Goal: Use online tool/utility: Utilize a website feature to perform a specific function

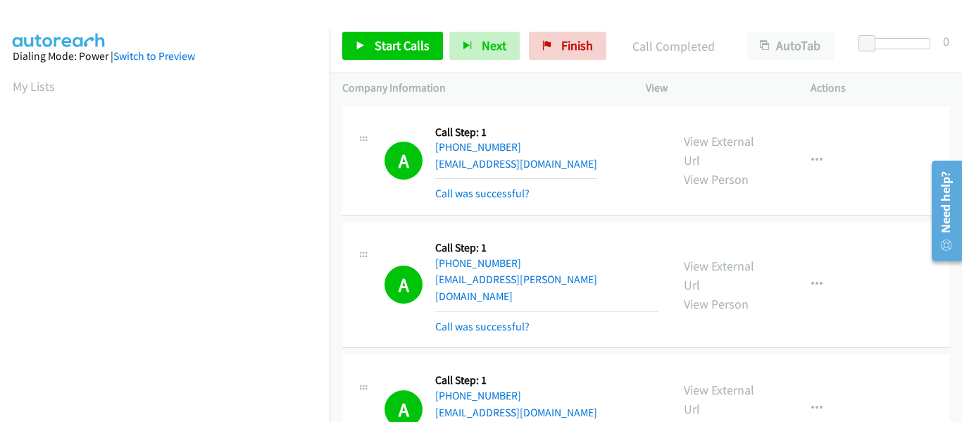
scroll to position [368, 0]
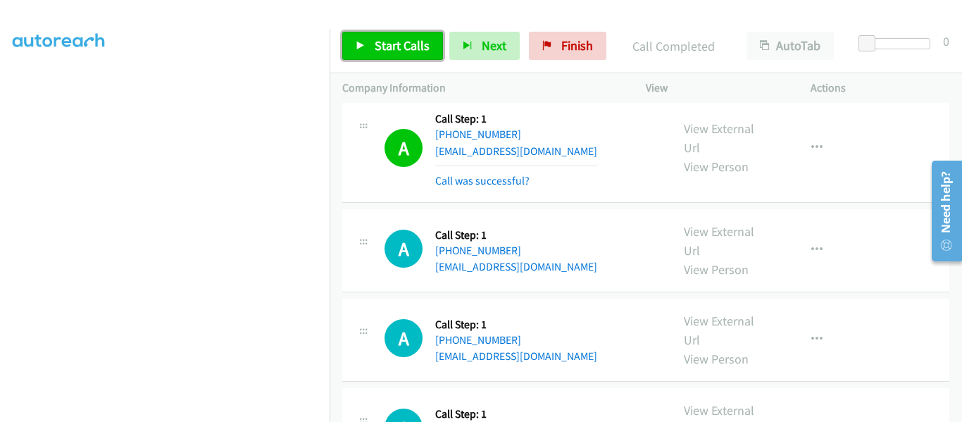
click at [360, 47] on icon at bounding box center [361, 47] width 10 height 10
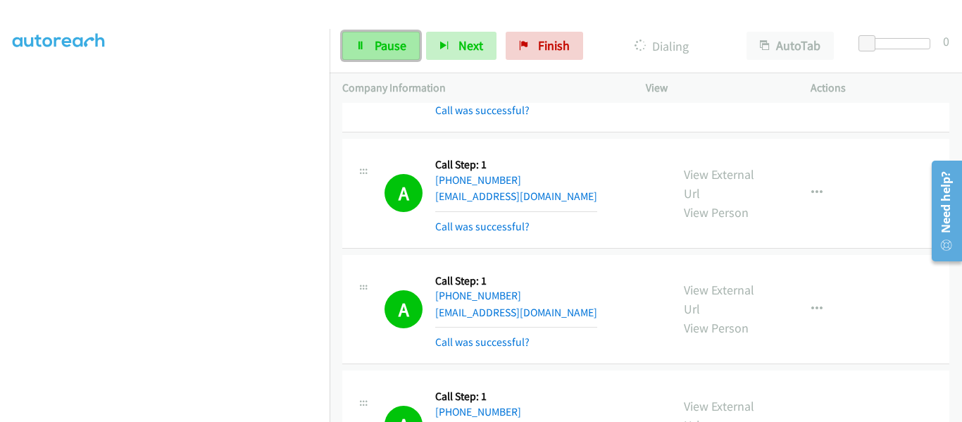
click at [381, 49] on span "Pause" at bounding box center [391, 45] width 32 height 16
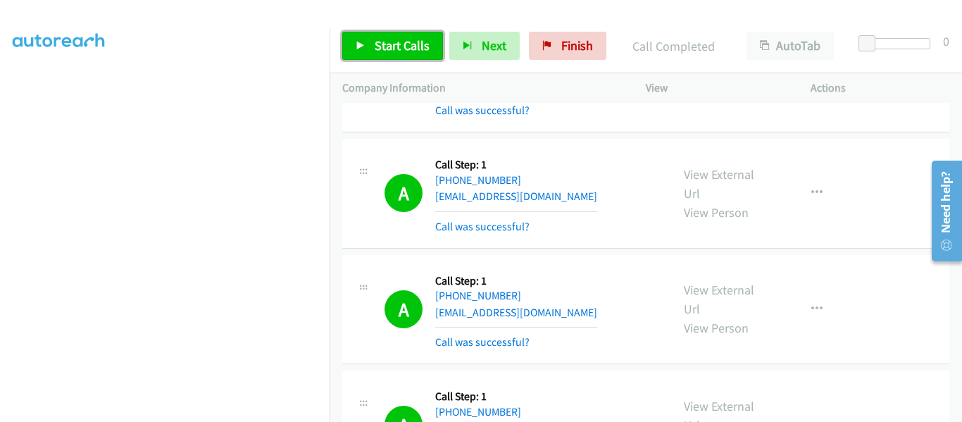
click at [364, 45] on icon at bounding box center [361, 47] width 10 height 10
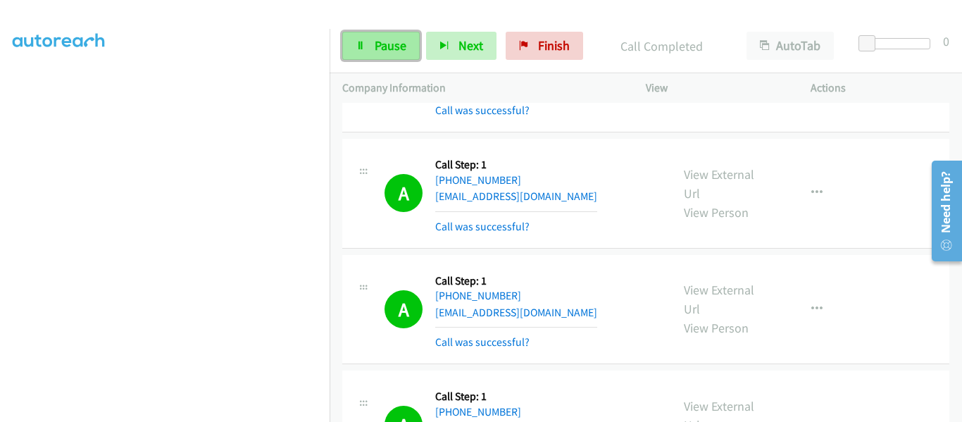
click at [378, 54] on link "Pause" at bounding box center [380, 46] width 77 height 28
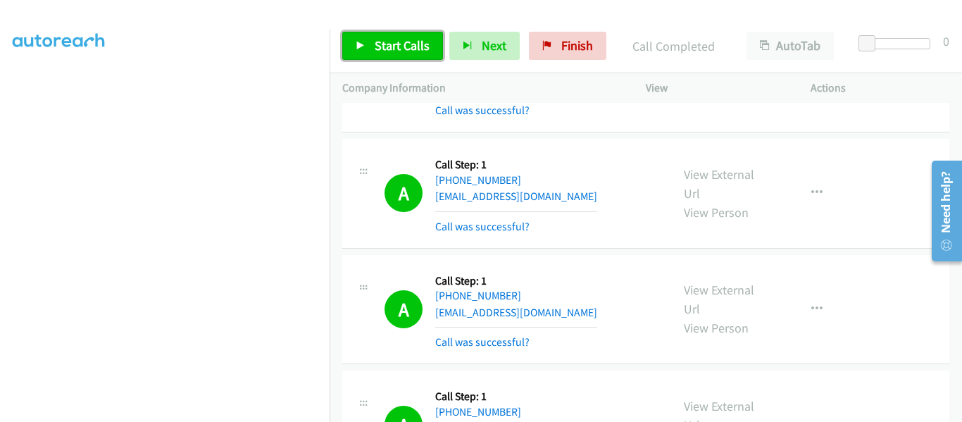
click at [378, 49] on span "Start Calls" at bounding box center [402, 45] width 55 height 16
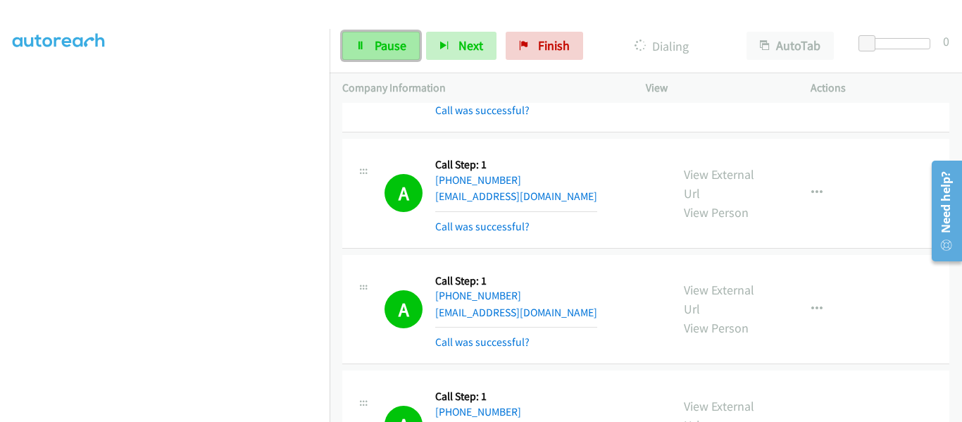
click at [381, 49] on span "Pause" at bounding box center [391, 45] width 32 height 16
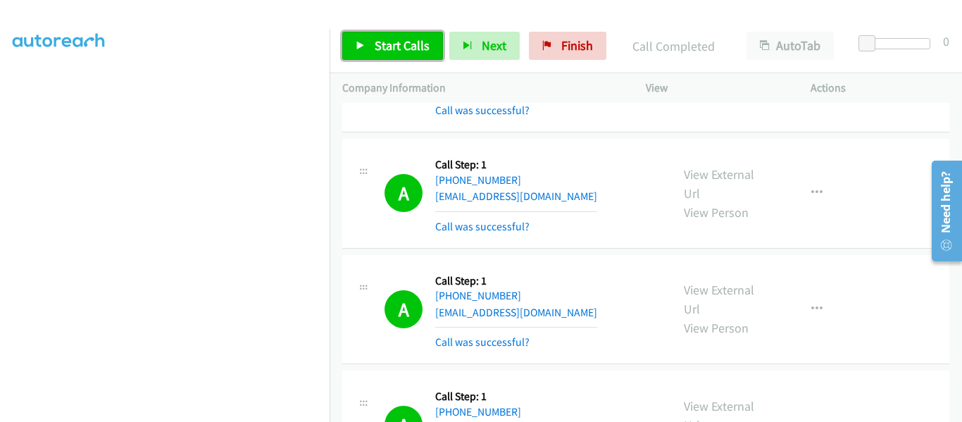
click at [367, 41] on link "Start Calls" at bounding box center [392, 46] width 101 height 28
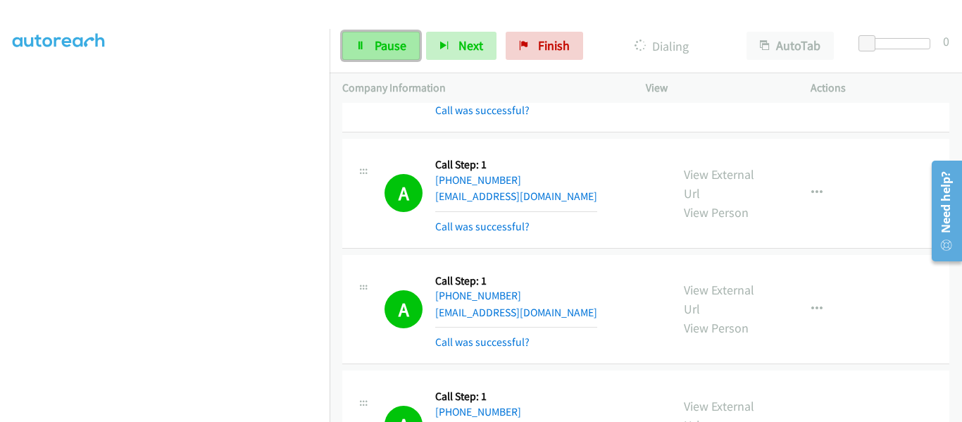
click at [371, 39] on link "Pause" at bounding box center [380, 46] width 77 height 28
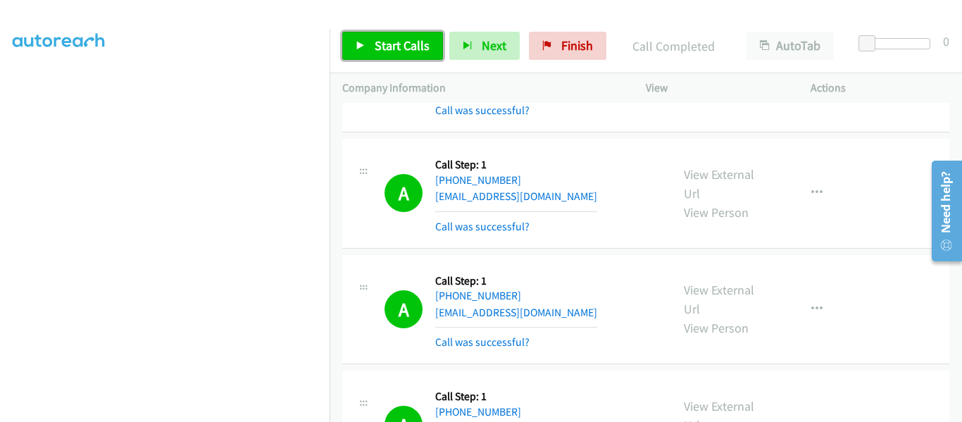
click at [362, 43] on icon at bounding box center [361, 47] width 10 height 10
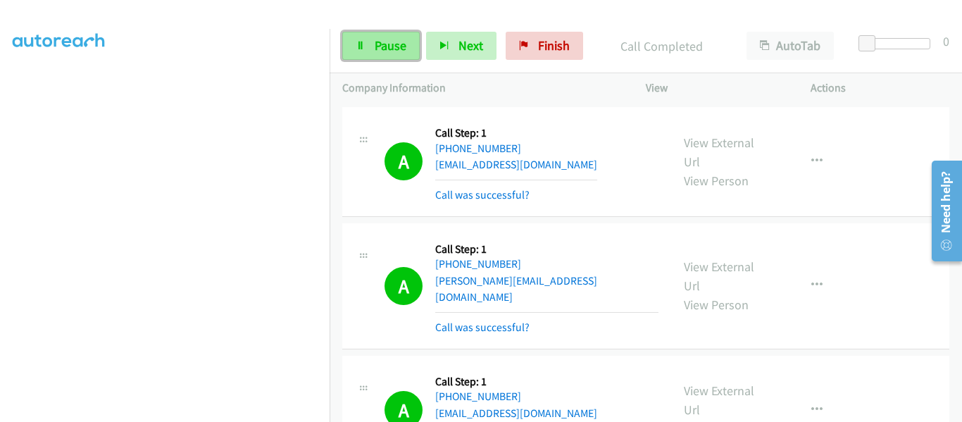
click at [377, 42] on span "Pause" at bounding box center [391, 45] width 32 height 16
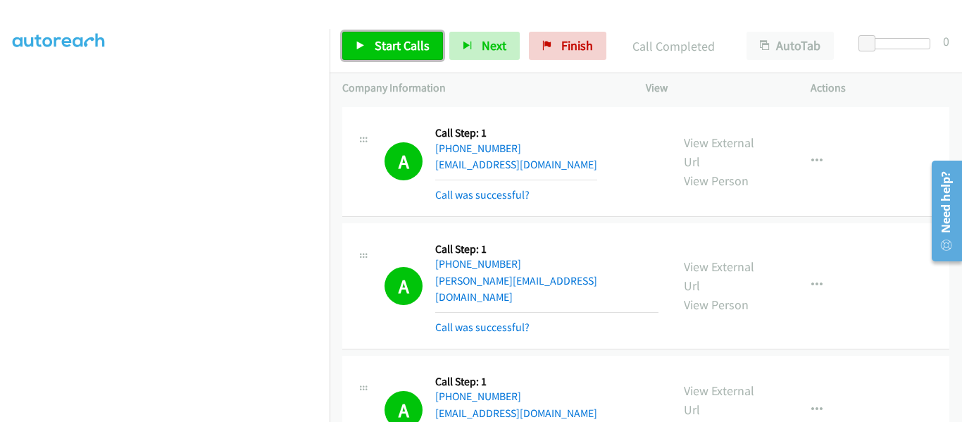
click at [359, 42] on icon at bounding box center [361, 47] width 10 height 10
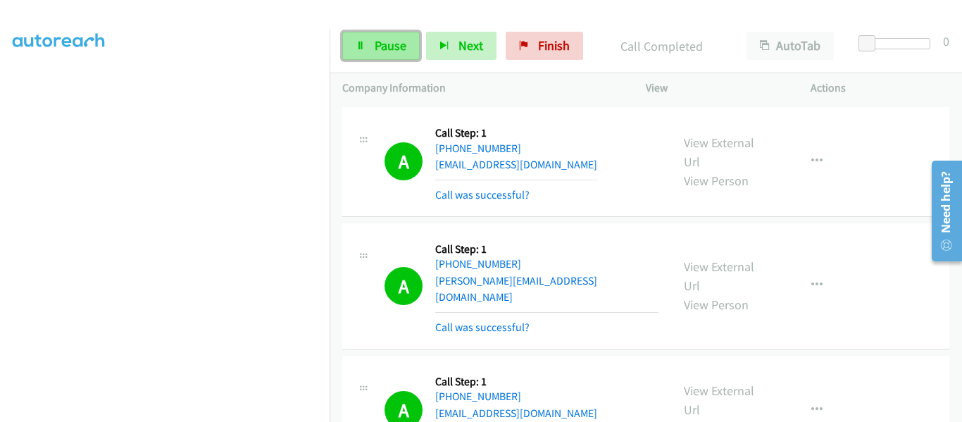
click at [361, 52] on link "Pause" at bounding box center [380, 46] width 77 height 28
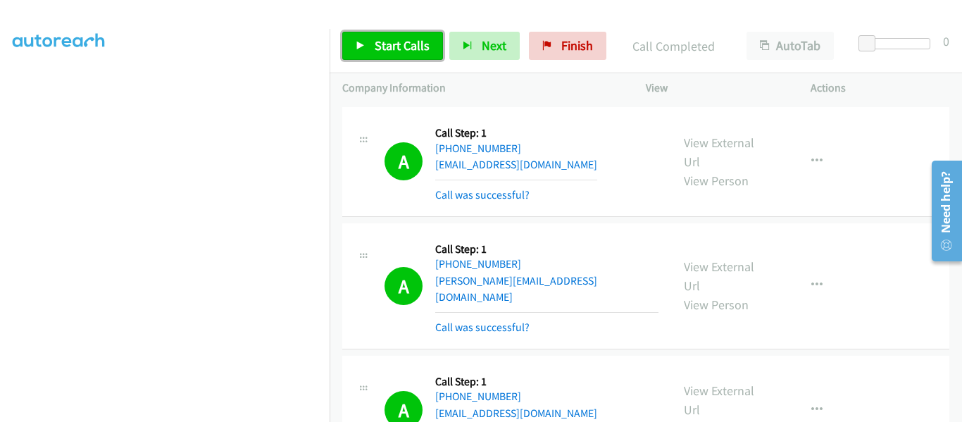
click at [359, 50] on icon at bounding box center [361, 47] width 10 height 10
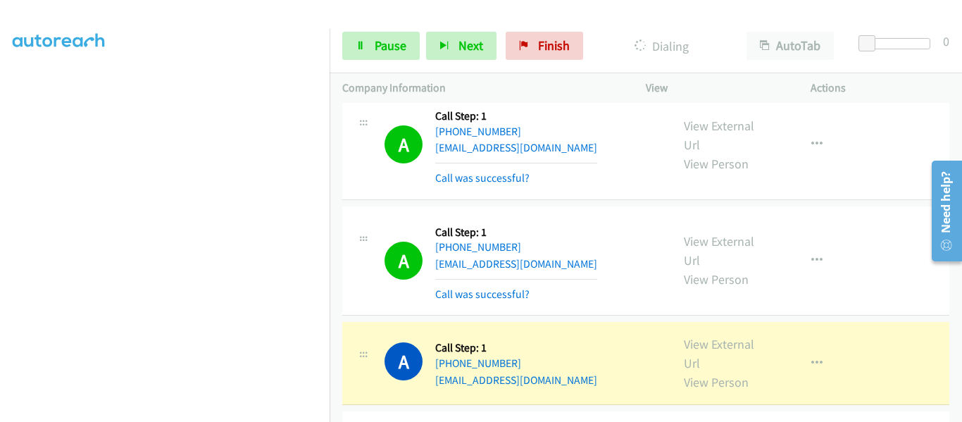
scroll to position [5142, 0]
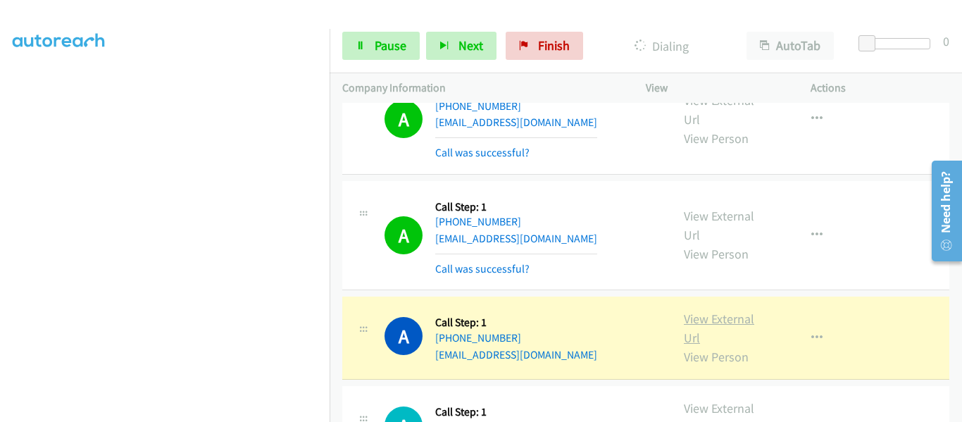
click at [712, 311] on link "View External Url" at bounding box center [719, 328] width 70 height 35
click at [368, 41] on link "Pause" at bounding box center [380, 46] width 77 height 28
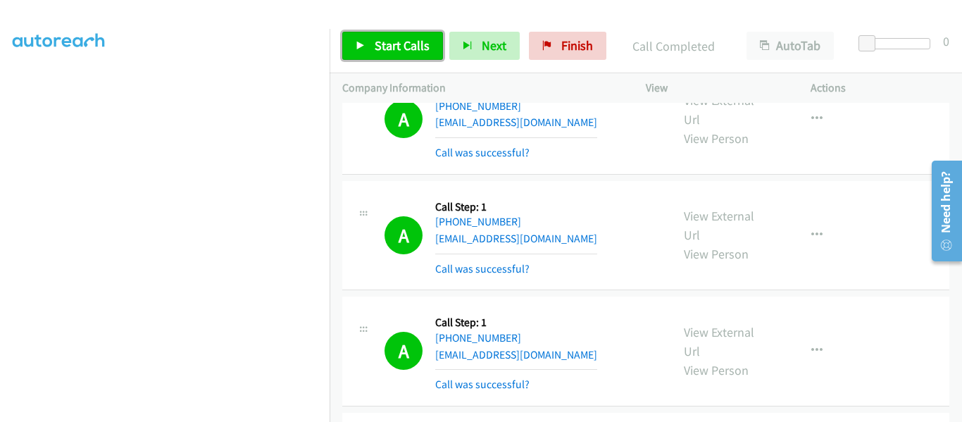
click at [366, 47] on link "Start Calls" at bounding box center [392, 46] width 101 height 28
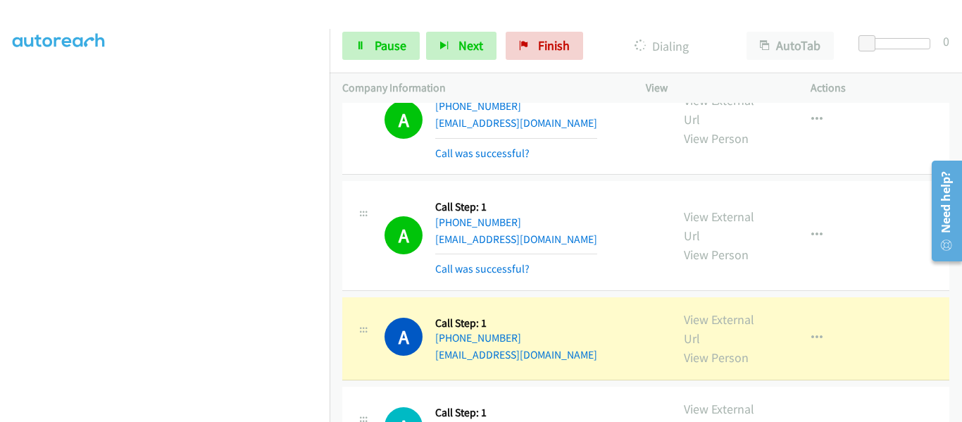
scroll to position [5283, 0]
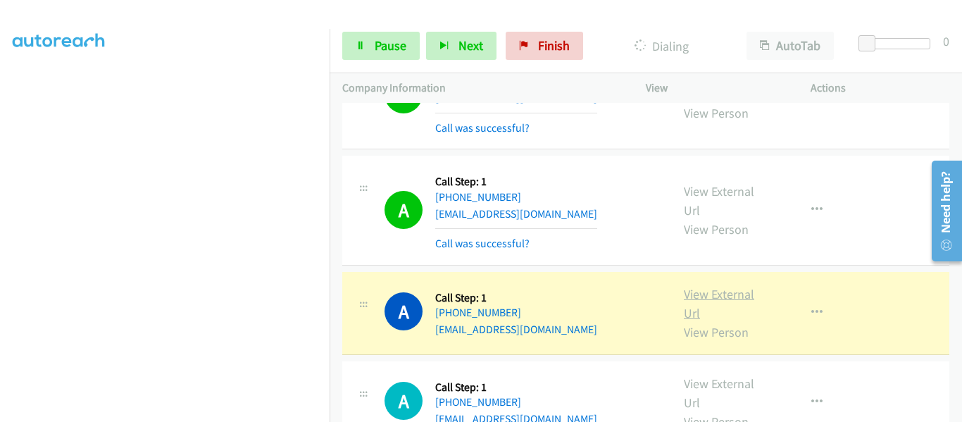
click at [711, 286] on link "View External Url" at bounding box center [719, 303] width 70 height 35
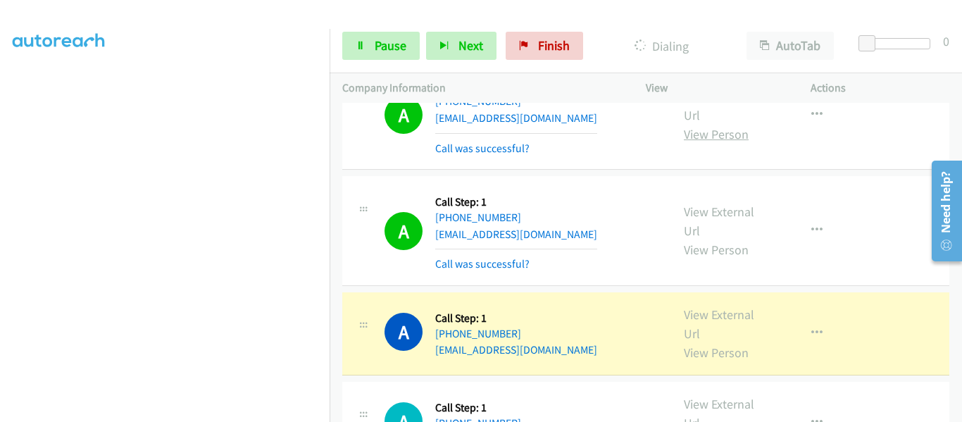
scroll to position [5565, 0]
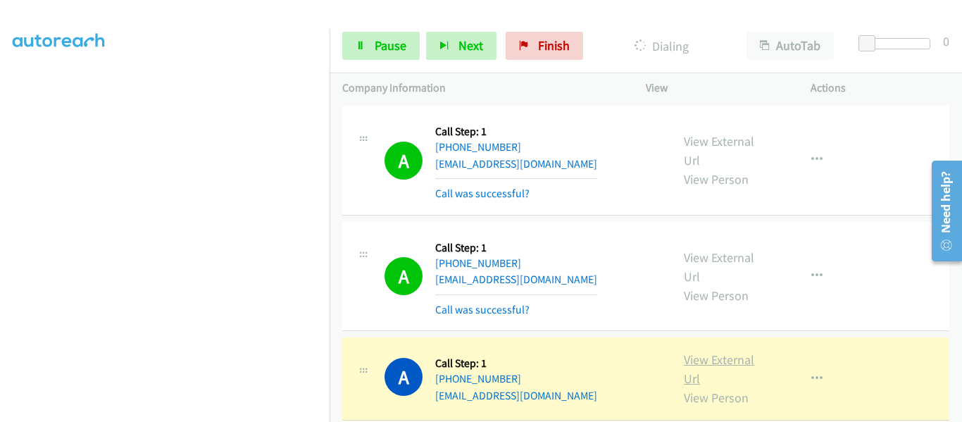
click at [696, 351] on link "View External Url" at bounding box center [719, 368] width 70 height 35
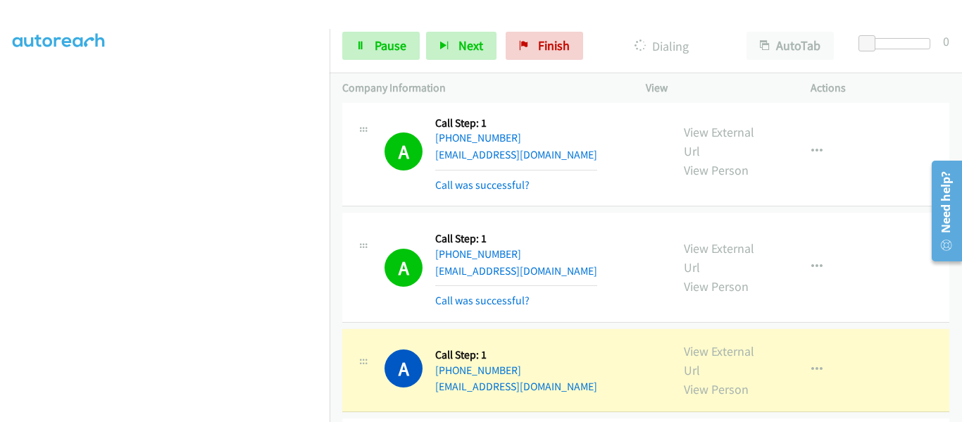
scroll to position [6340, 0]
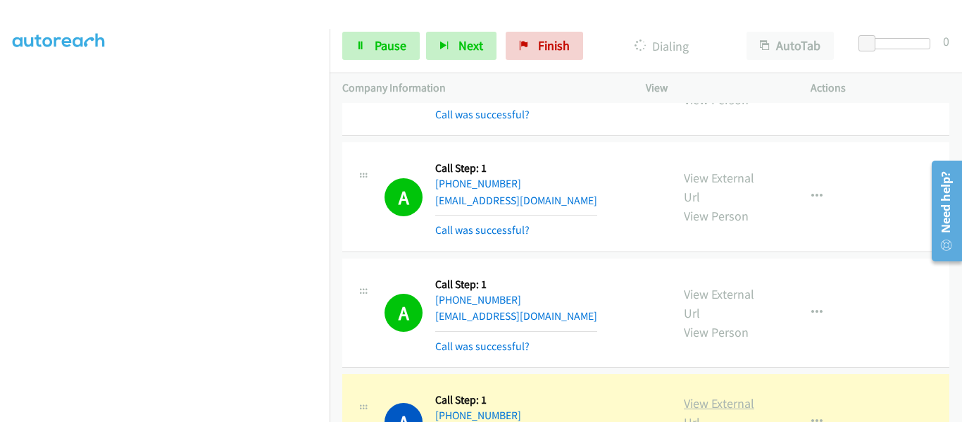
click at [721, 395] on link "View External Url" at bounding box center [719, 412] width 70 height 35
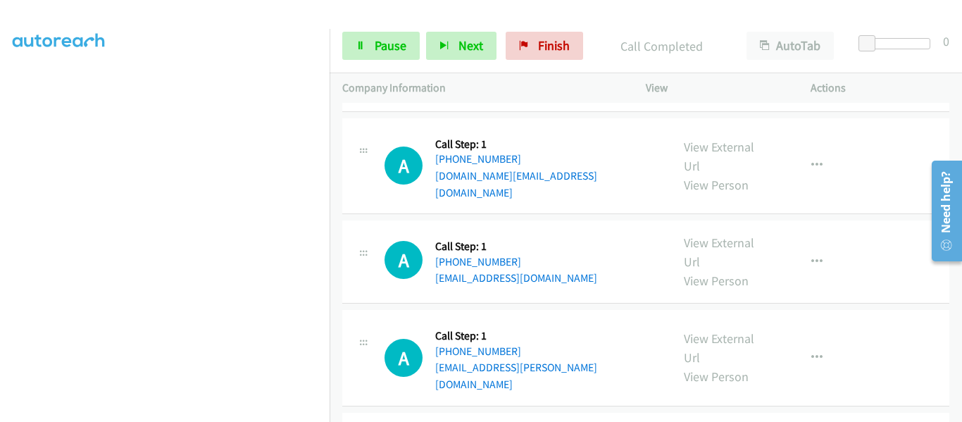
scroll to position [7255, 0]
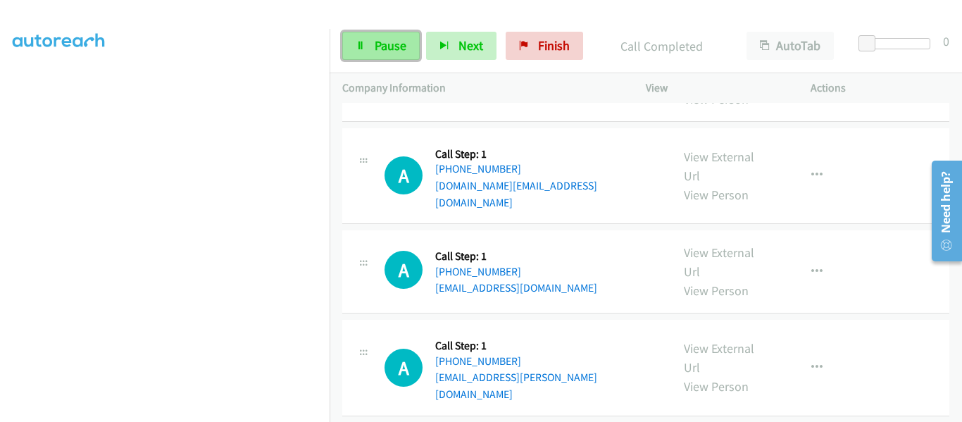
click at [368, 49] on link "Pause" at bounding box center [380, 46] width 77 height 28
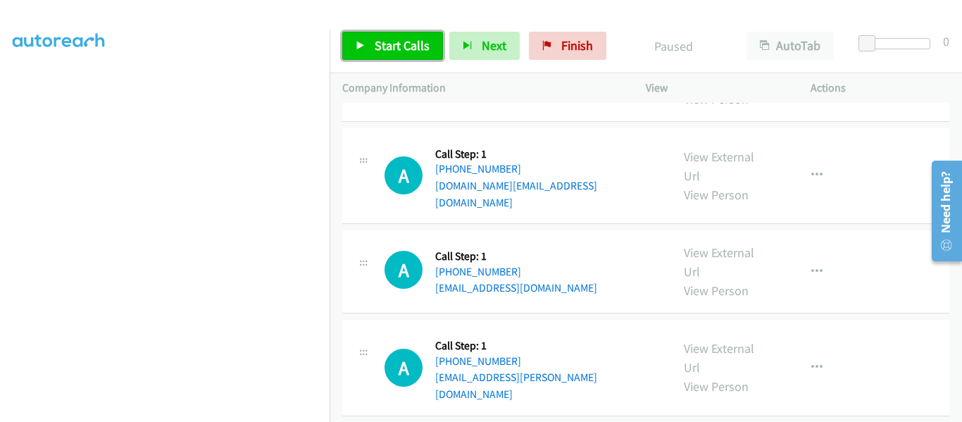
click at [366, 46] on link "Start Calls" at bounding box center [392, 46] width 101 height 28
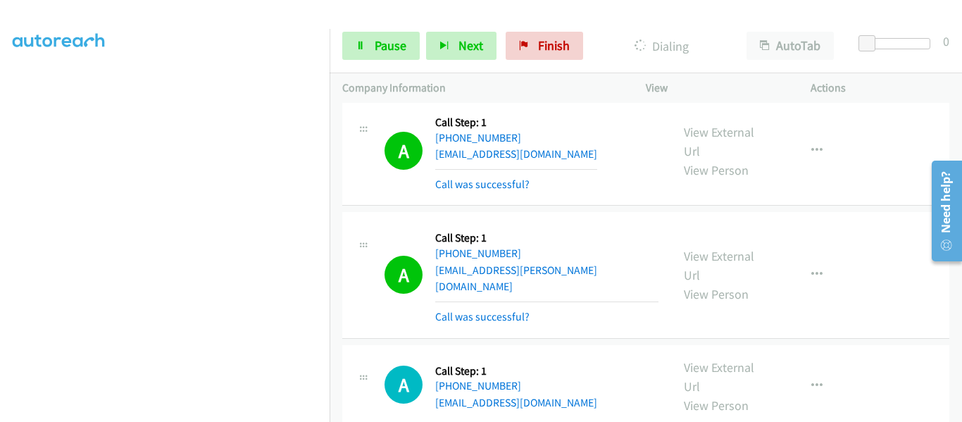
scroll to position [6643, 0]
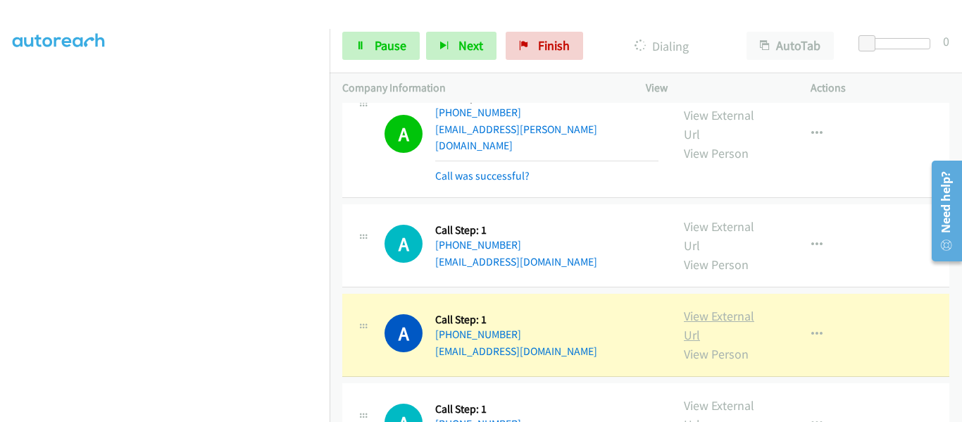
click at [714, 308] on link "View External Url" at bounding box center [719, 325] width 70 height 35
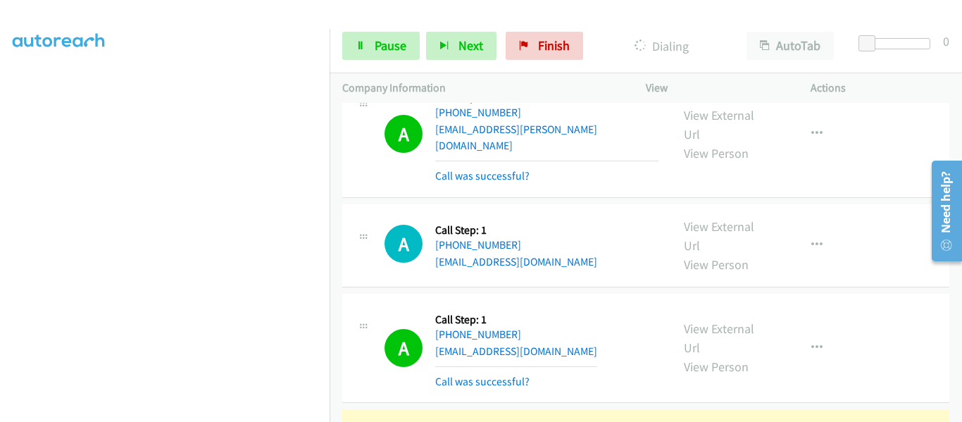
click at [380, 49] on span "Pause" at bounding box center [391, 45] width 32 height 16
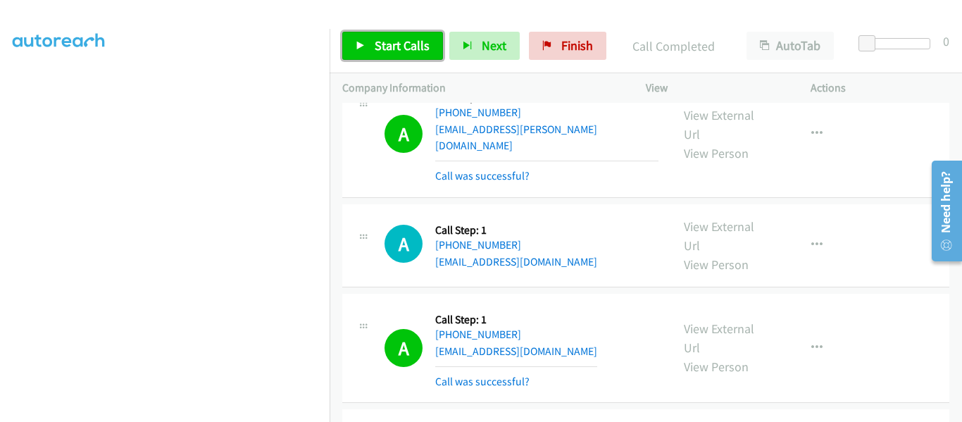
click at [358, 49] on icon at bounding box center [361, 47] width 10 height 10
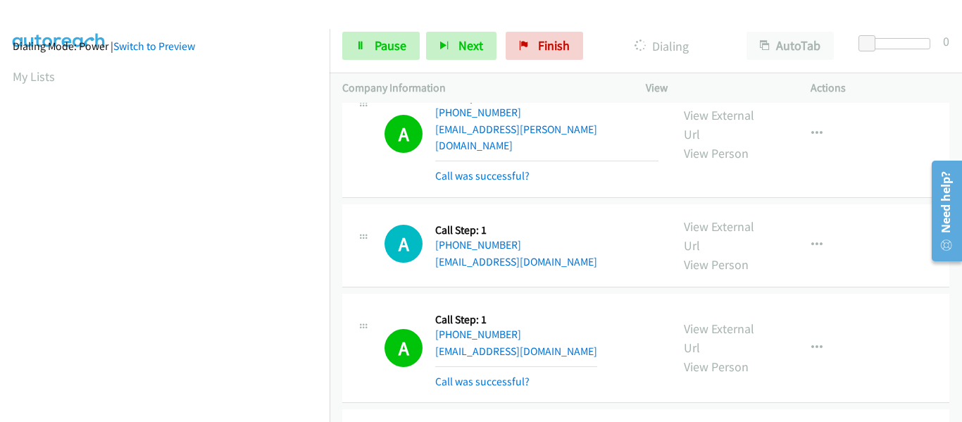
scroll to position [368, 0]
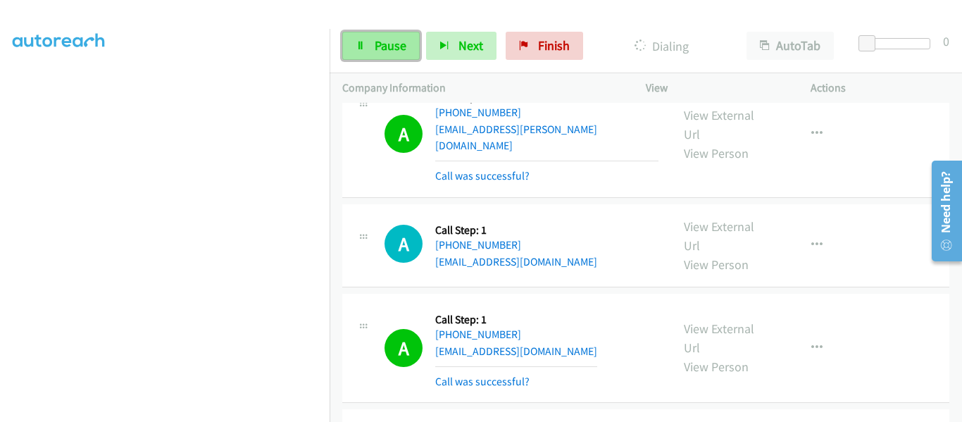
click at [375, 42] on span "Pause" at bounding box center [391, 45] width 32 height 16
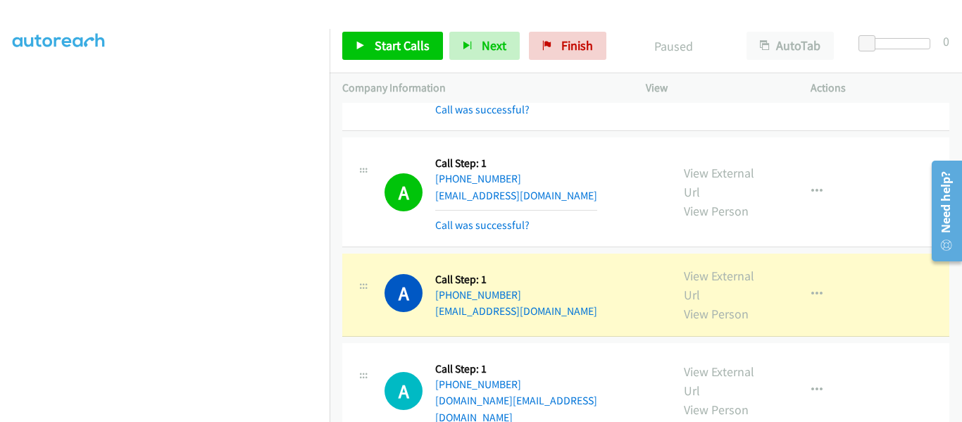
scroll to position [7136, 0]
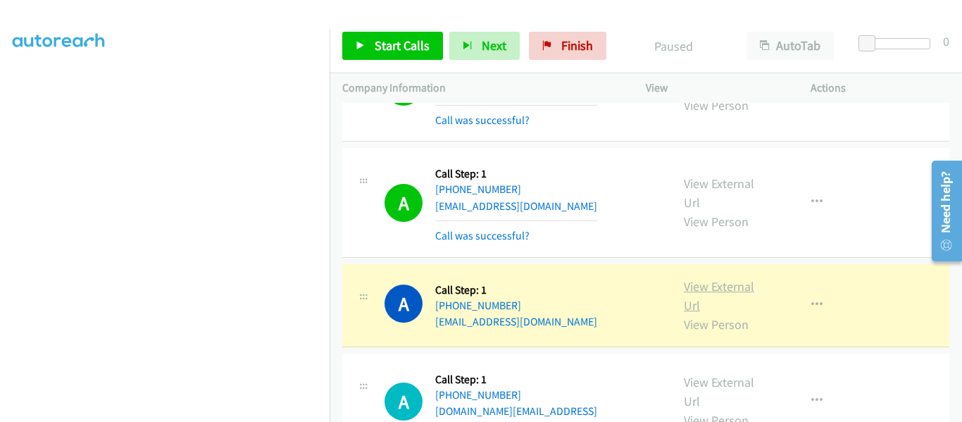
click at [720, 278] on link "View External Url" at bounding box center [719, 295] width 70 height 35
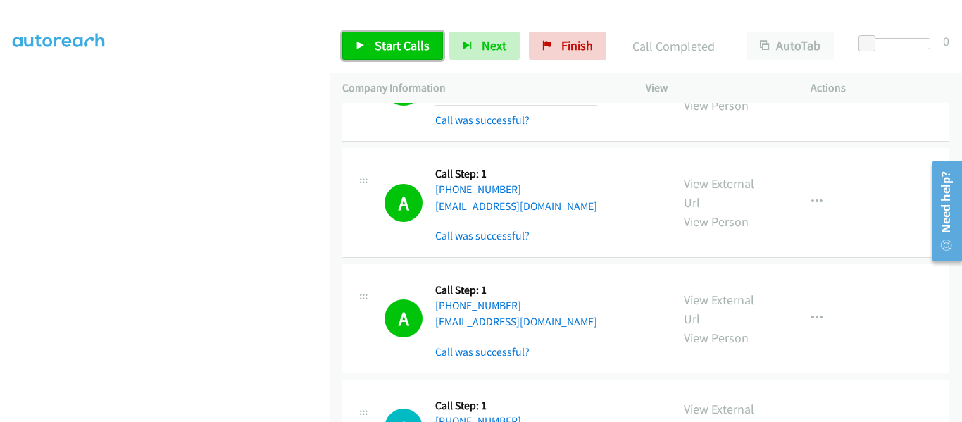
click at [359, 53] on link "Start Calls" at bounding box center [392, 46] width 101 height 28
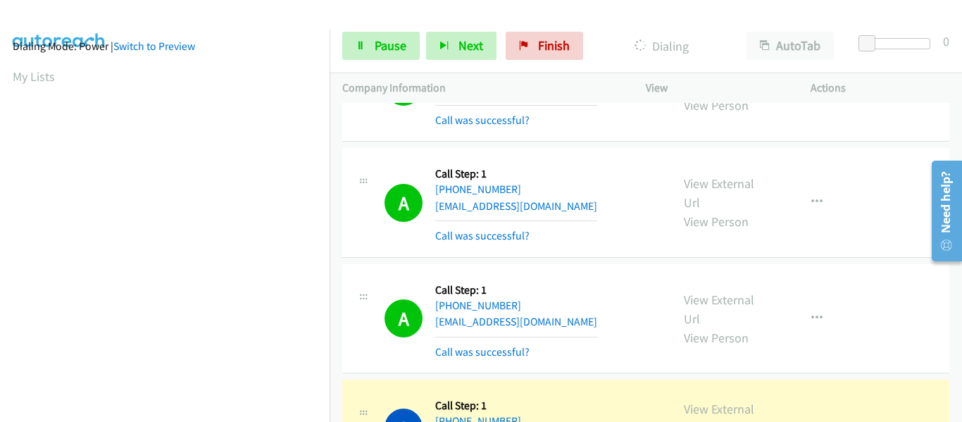
scroll to position [368, 0]
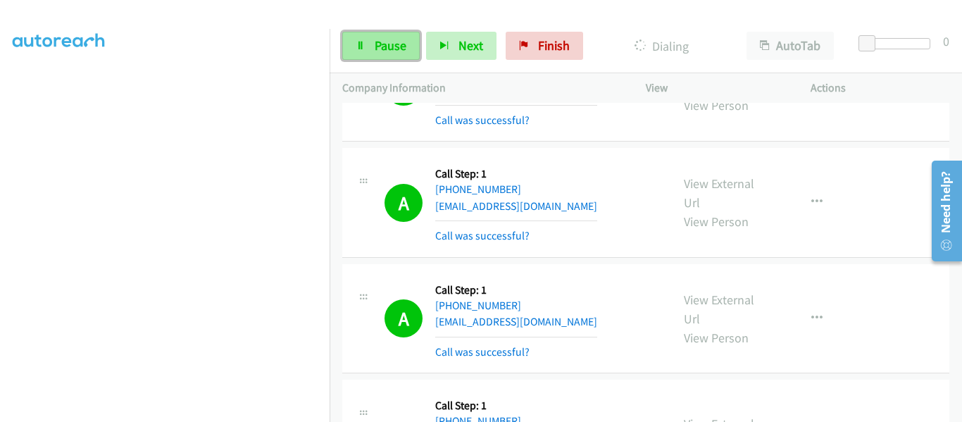
click at [361, 42] on icon at bounding box center [361, 47] width 10 height 10
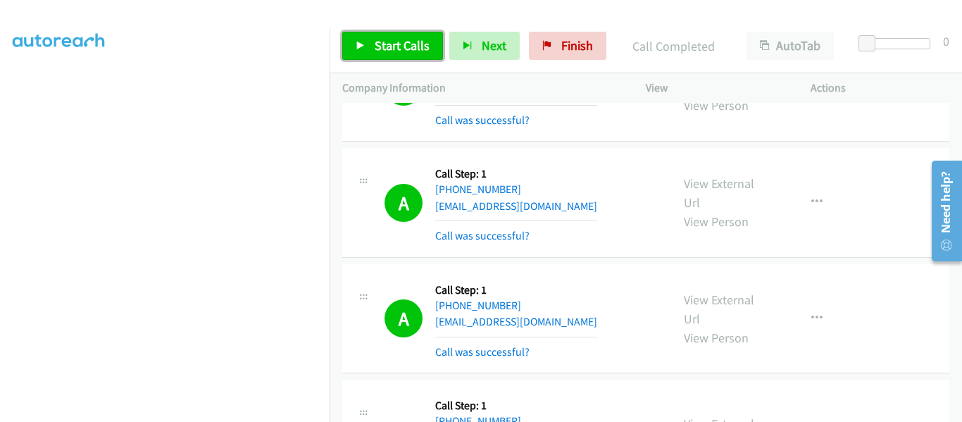
click at [373, 43] on link "Start Calls" at bounding box center [392, 46] width 101 height 28
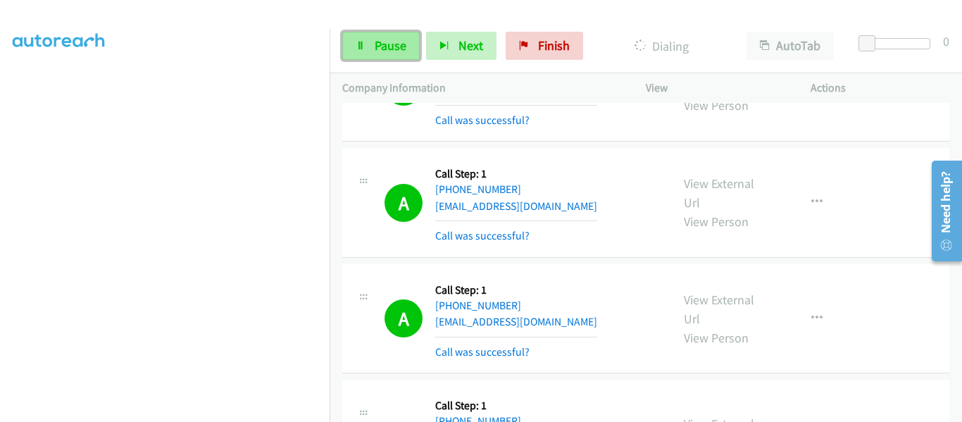
click at [361, 48] on icon at bounding box center [361, 47] width 10 height 10
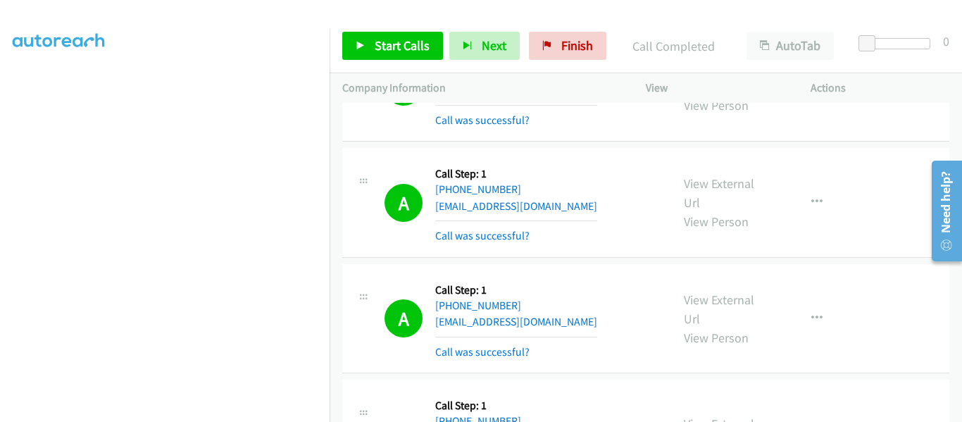
scroll to position [228, 0]
click at [361, 46] on icon at bounding box center [361, 47] width 10 height 10
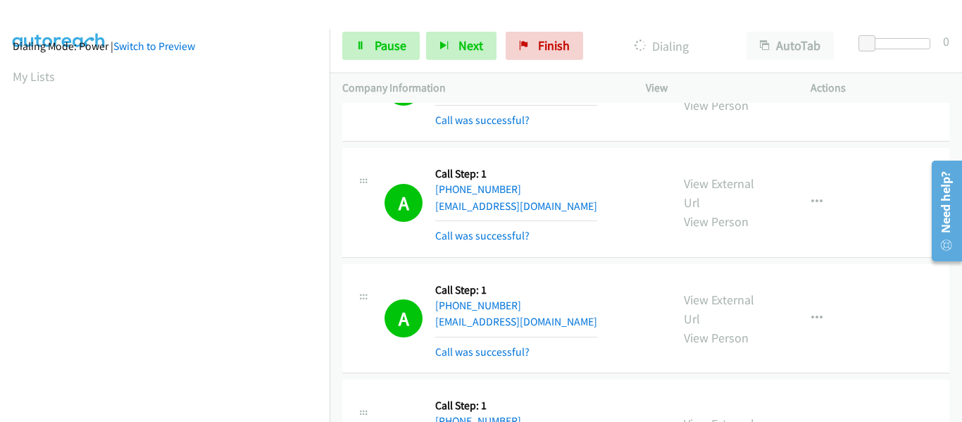
scroll to position [368, 0]
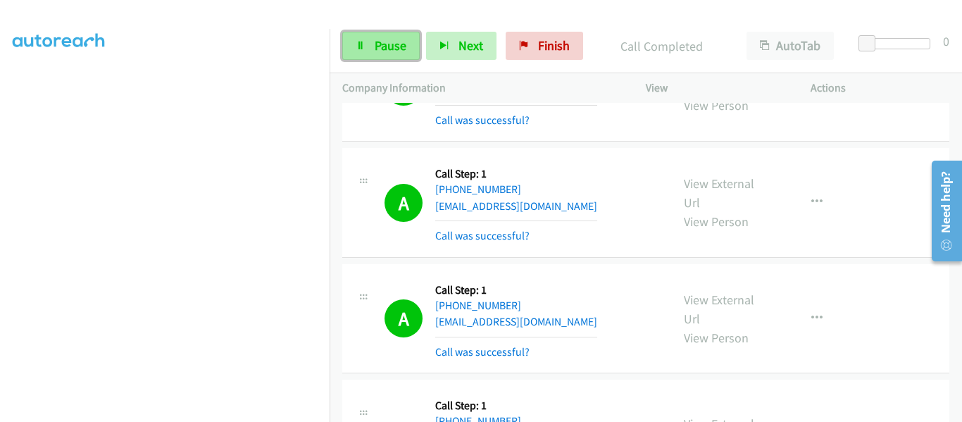
click at [373, 46] on link "Pause" at bounding box center [380, 46] width 77 height 28
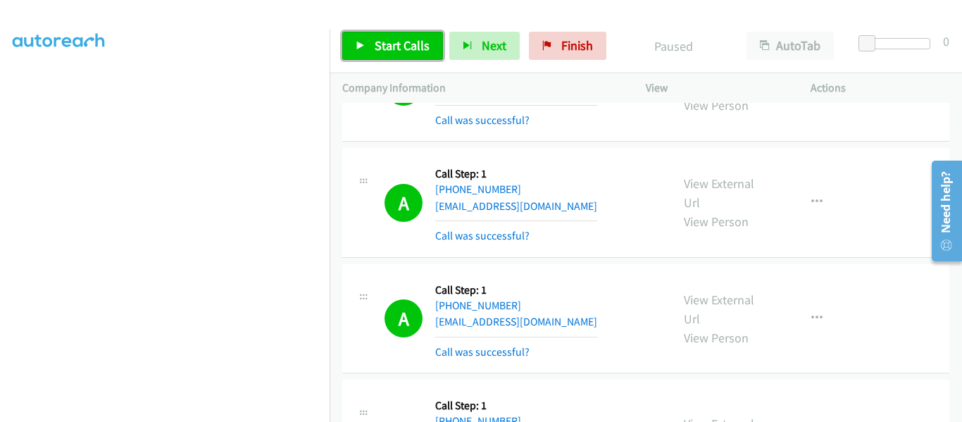
click at [362, 46] on icon at bounding box center [361, 47] width 10 height 10
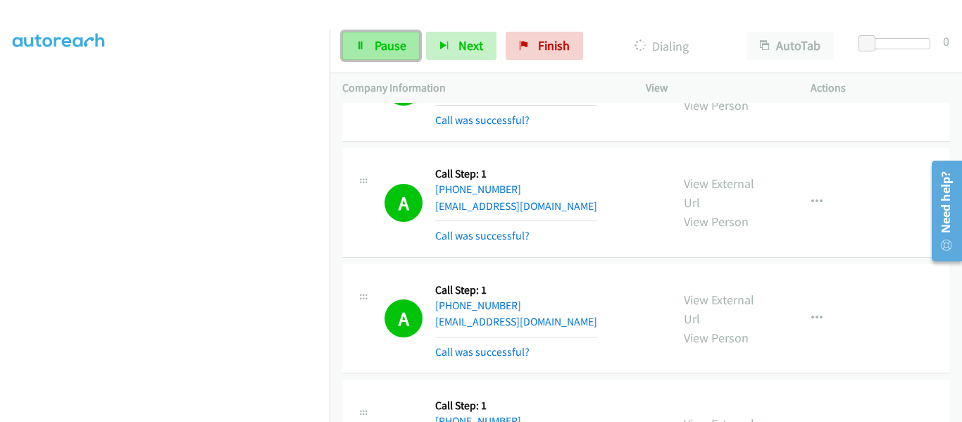
click at [368, 47] on link "Pause" at bounding box center [380, 46] width 77 height 28
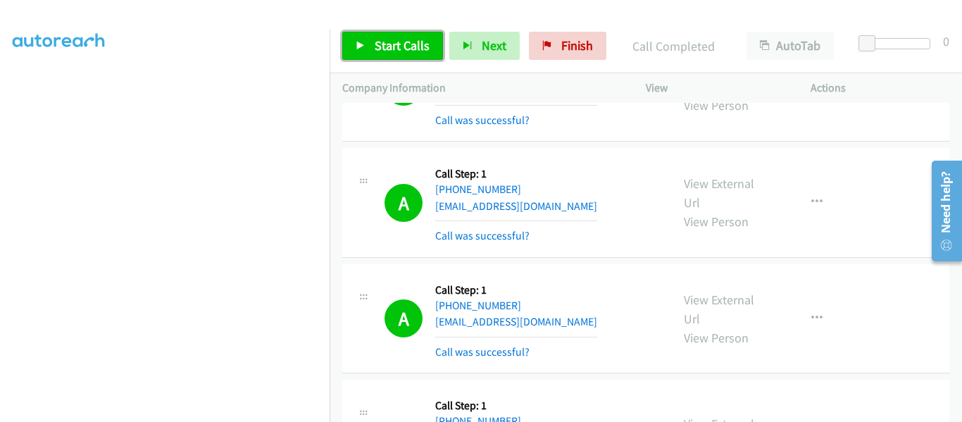
click at [358, 47] on icon at bounding box center [361, 47] width 10 height 10
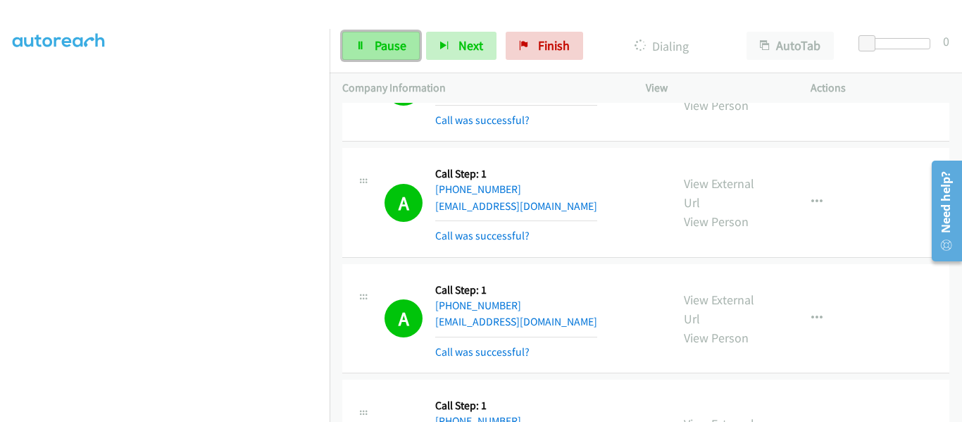
click at [364, 39] on link "Pause" at bounding box center [380, 46] width 77 height 28
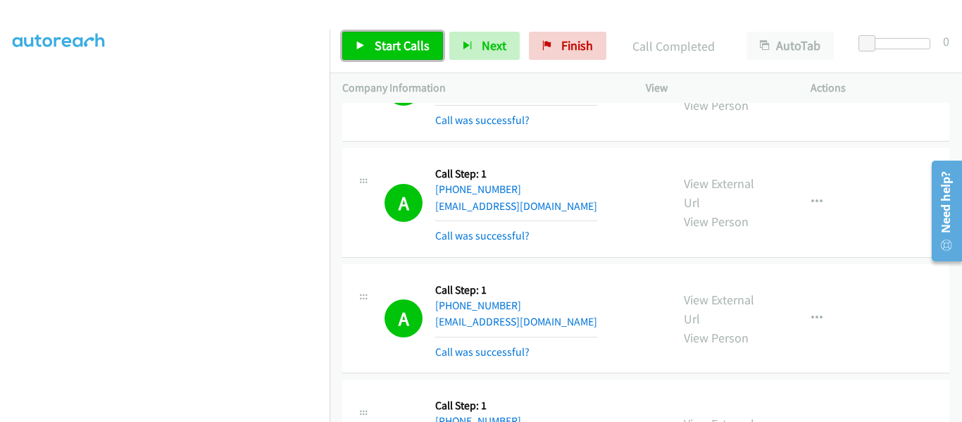
click at [366, 44] on link "Start Calls" at bounding box center [392, 46] width 101 height 28
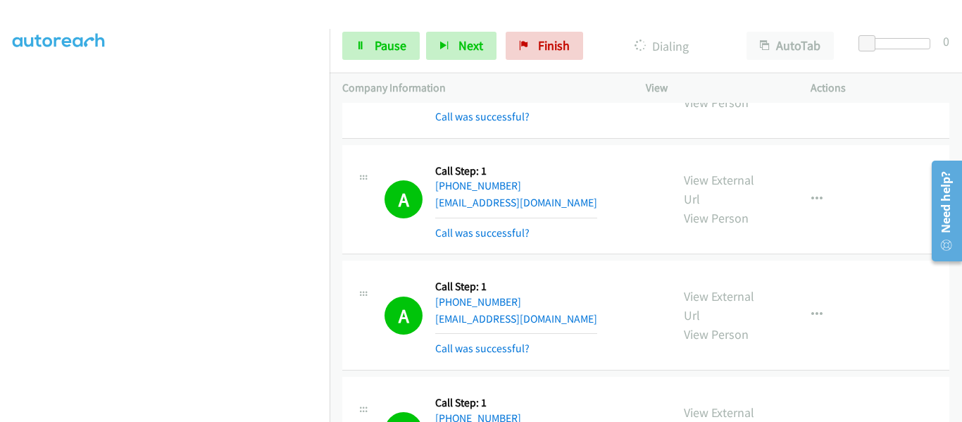
scroll to position [11808, 0]
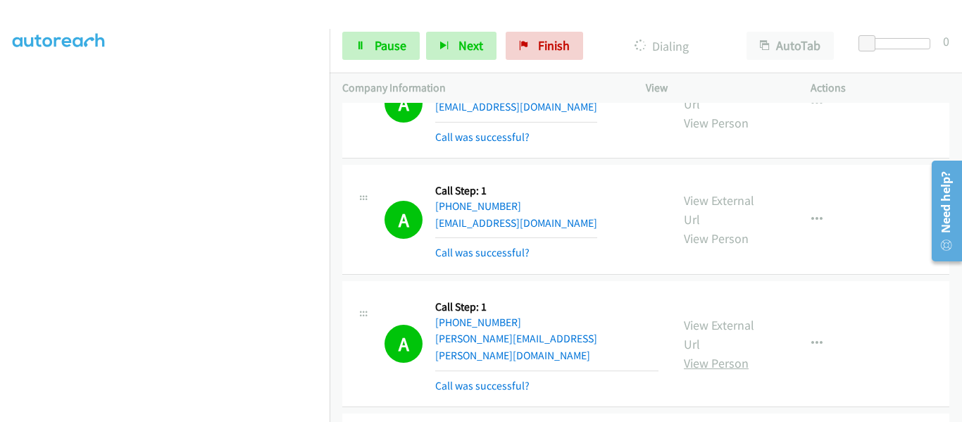
scroll to position [12019, 0]
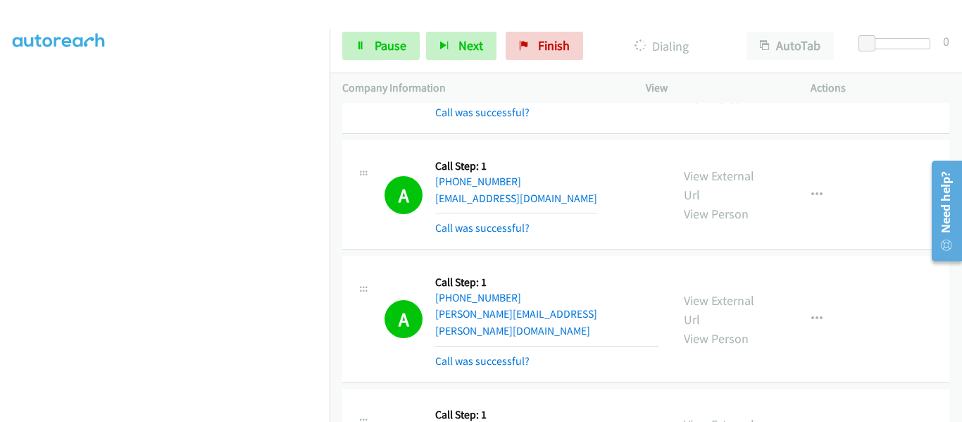
click at [383, 49] on span "Pause" at bounding box center [391, 45] width 32 height 16
